Goal: Check status: Check status

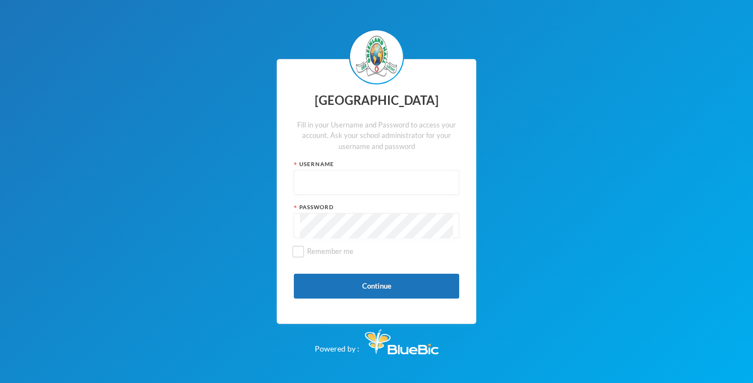
type input "glh25c65"
click at [349, 274] on button "Continue" at bounding box center [376, 285] width 165 height 25
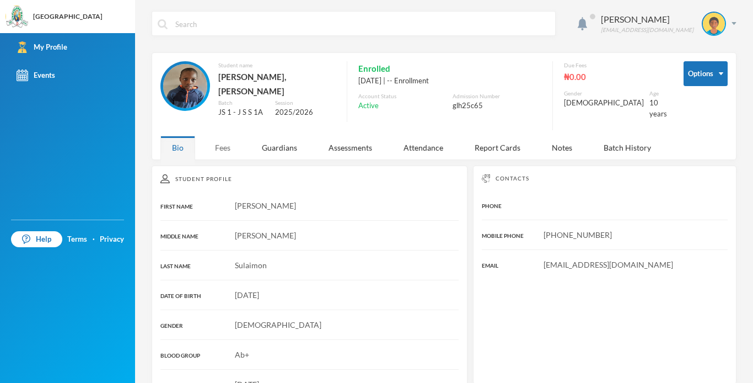
click at [234, 140] on div "Fees" at bounding box center [222, 148] width 39 height 24
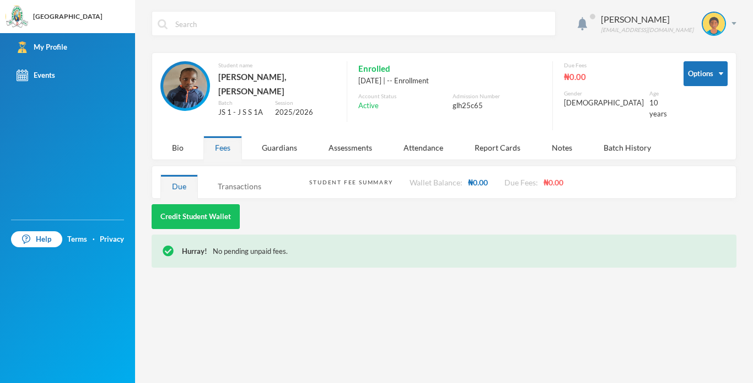
click at [249, 181] on div "Transactions" at bounding box center [239, 186] width 67 height 24
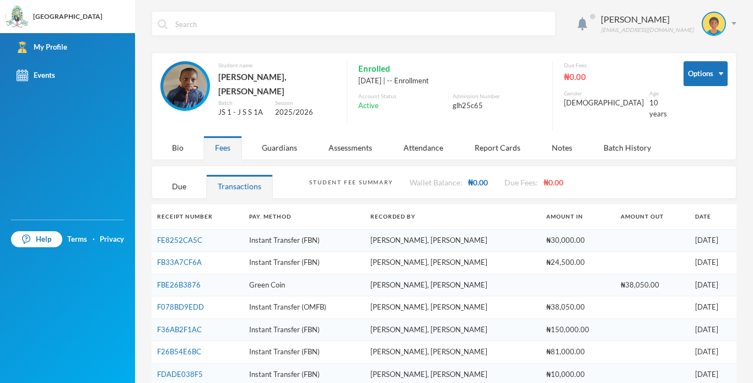
click at [336, 237] on td "Instant Transfer (FBN)" at bounding box center [304, 240] width 121 height 23
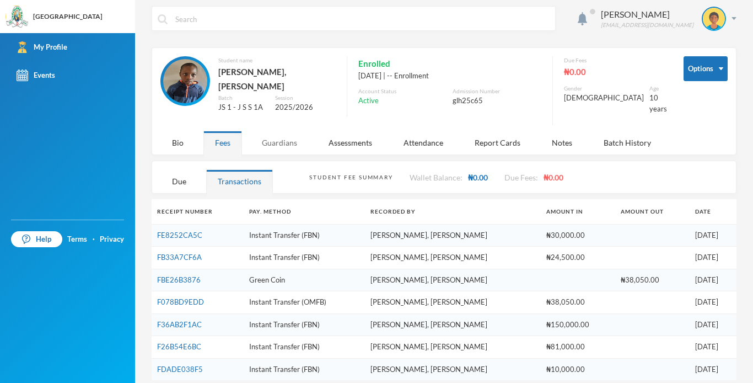
click at [292, 131] on div "Guardians" at bounding box center [279, 143] width 58 height 24
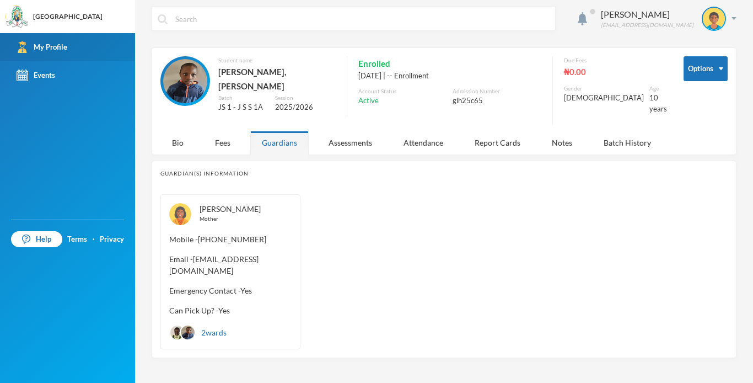
click at [56, 47] on div "My Profile" at bounding box center [42, 47] width 51 height 12
click at [56, 46] on div "My Profile" at bounding box center [42, 47] width 51 height 12
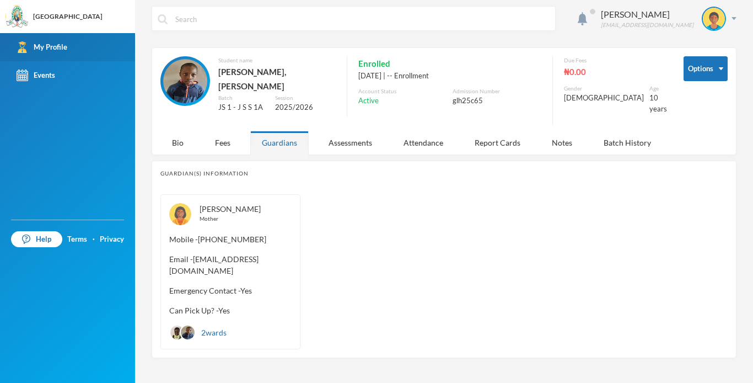
click at [56, 46] on div "My Profile" at bounding box center [42, 47] width 51 height 12
click at [62, 41] on link "My Profile" at bounding box center [67, 47] width 135 height 28
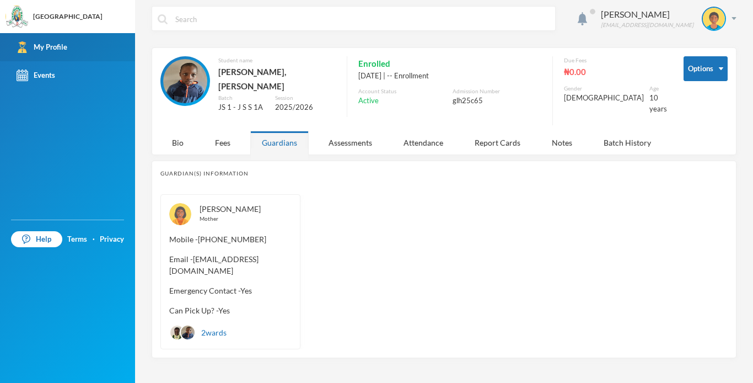
click at [62, 41] on link "My Profile" at bounding box center [67, 47] width 135 height 28
click at [7, 41] on link "My Profile" at bounding box center [67, 47] width 135 height 28
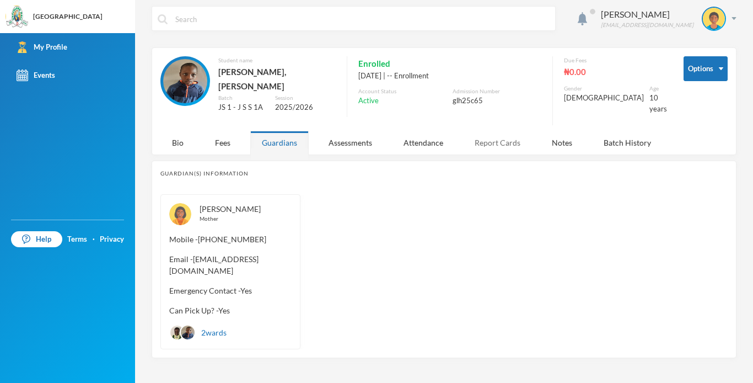
drag, startPoint x: 7, startPoint y: 41, endPoint x: 463, endPoint y: 126, distance: 463.9
click at [463, 126] on div "Greenland Hall Your Bluebic Account Greenland Hall Add a New School My Profile …" at bounding box center [376, 191] width 753 height 383
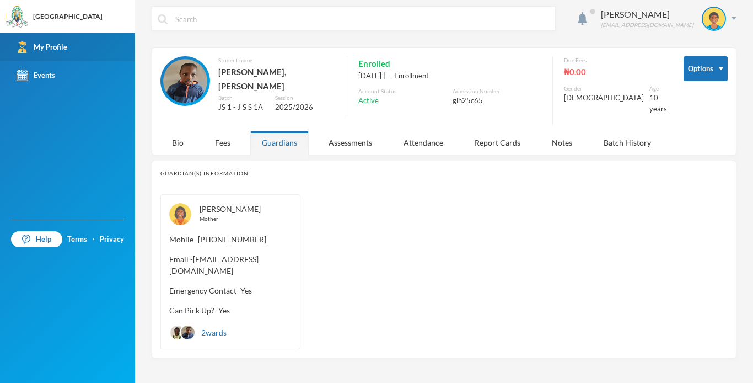
click at [57, 36] on link "My Profile" at bounding box center [67, 47] width 135 height 28
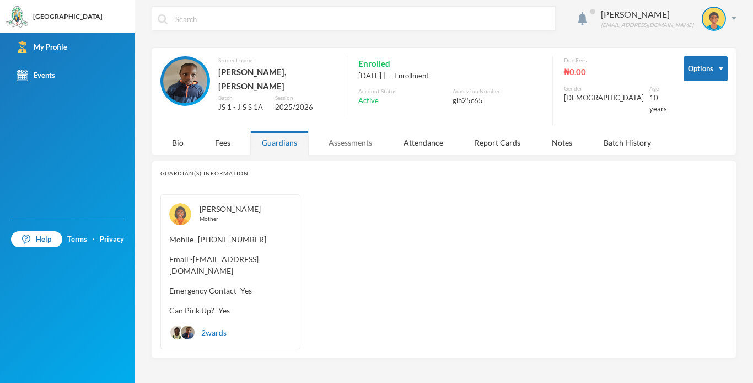
drag, startPoint x: 57, startPoint y: 36, endPoint x: 361, endPoint y: 131, distance: 317.6
click at [361, 131] on div "Greenland Hall Your Bluebic Account Greenland Hall Add a New School My Profile …" at bounding box center [376, 191] width 753 height 383
click at [361, 131] on div "Assessments" at bounding box center [350, 143] width 67 height 24
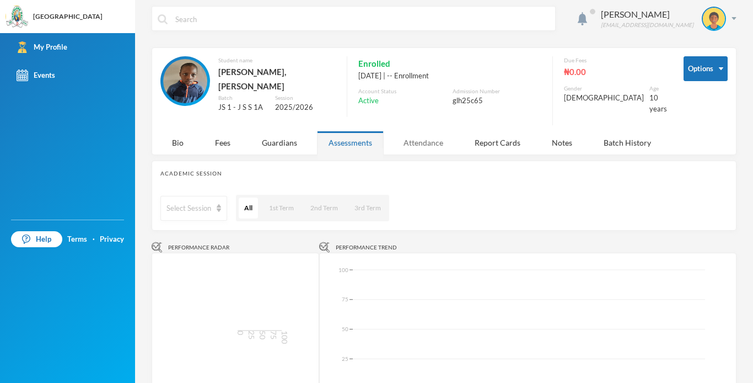
click at [430, 133] on div "Attendance" at bounding box center [423, 143] width 63 height 24
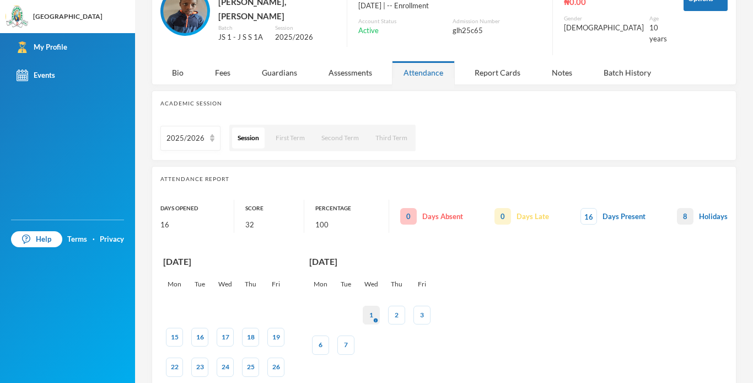
scroll to position [0, 0]
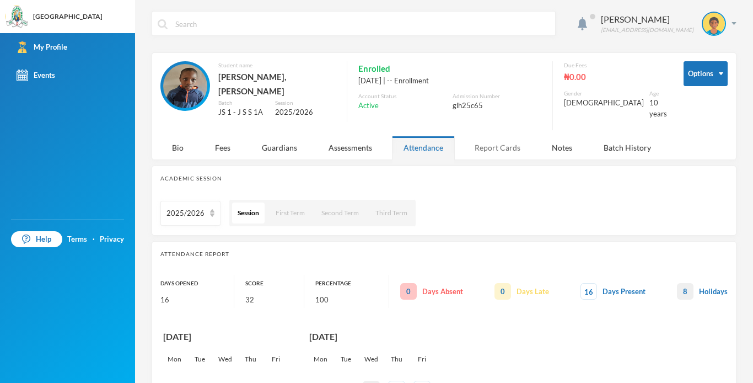
click at [490, 136] on div "Report Cards" at bounding box center [497, 148] width 69 height 24
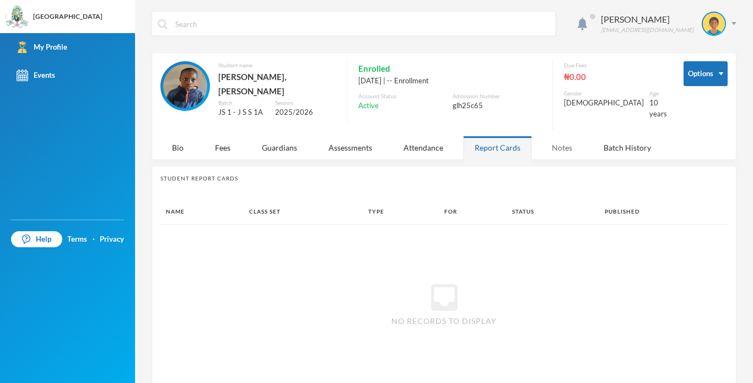
click at [546, 136] on div "Notes" at bounding box center [562, 148] width 44 height 24
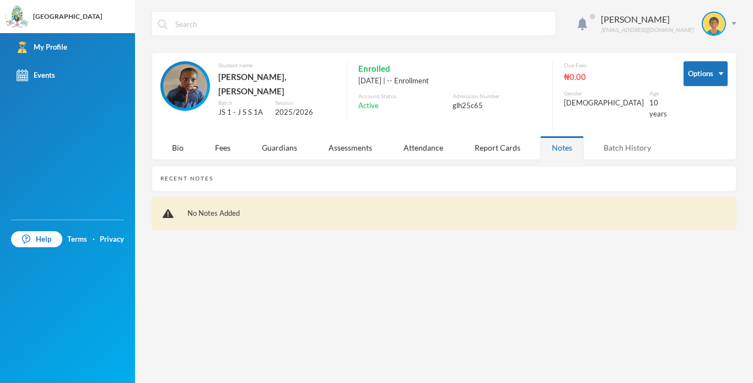
click at [614, 139] on div "Batch History" at bounding box center [627, 148] width 71 height 24
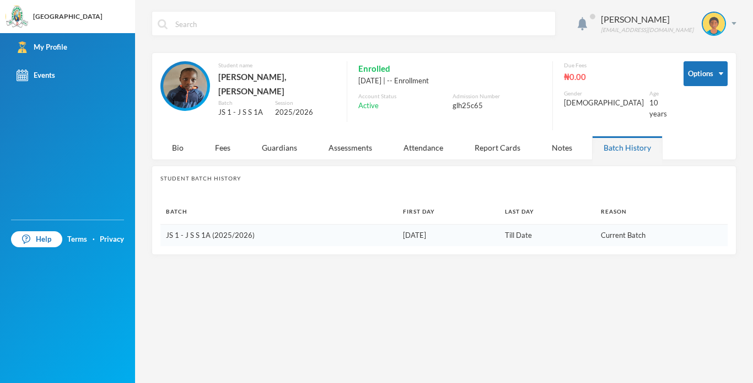
click at [614, 139] on div "Batch History" at bounding box center [627, 148] width 71 height 24
drag, startPoint x: 422, startPoint y: 360, endPoint x: 446, endPoint y: 348, distance: 25.7
click at [446, 348] on div "[PERSON_NAME] [EMAIL_ADDRESS][DOMAIN_NAME] Options Student name [PERSON_NAME], …" at bounding box center [444, 191] width 618 height 383
